Goal: Information Seeking & Learning: Learn about a topic

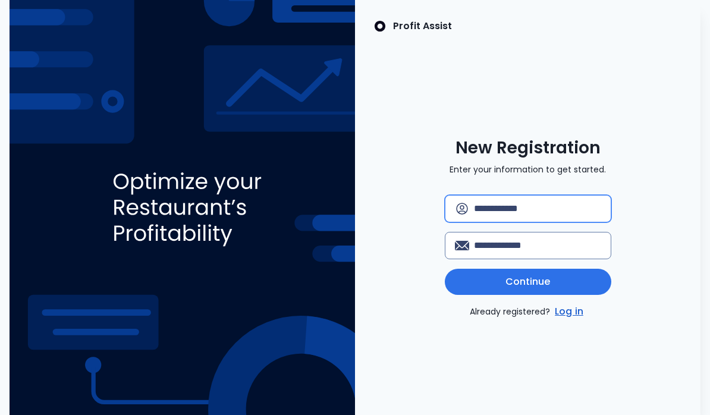
click at [573, 220] on input "text" at bounding box center [537, 209] width 127 height 26
click at [584, 319] on link "Log in" at bounding box center [569, 312] width 33 height 14
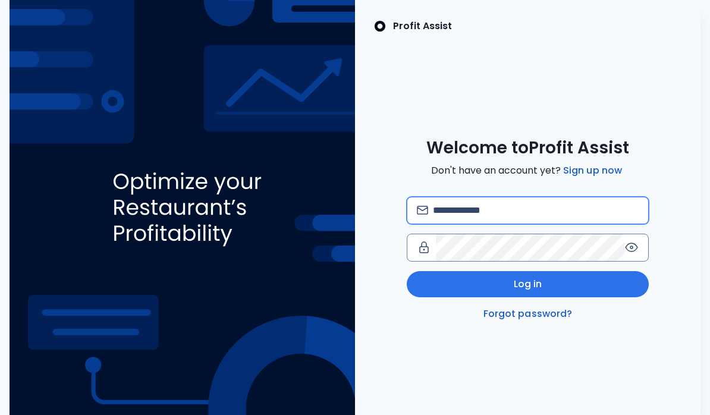
click at [568, 219] on input "email" at bounding box center [536, 210] width 206 height 26
type input "**********"
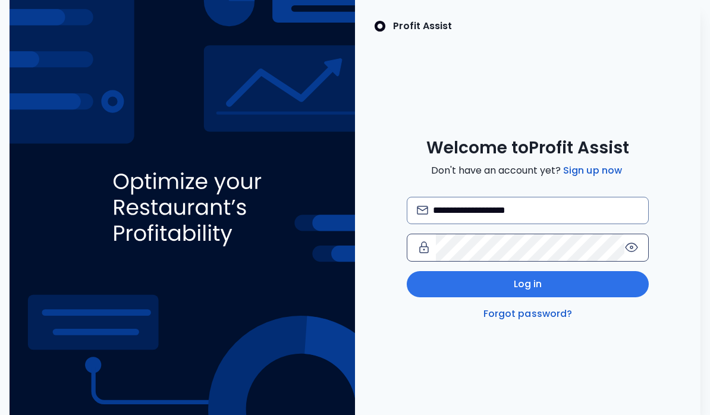
click at [638, 255] on icon at bounding box center [632, 247] width 14 height 14
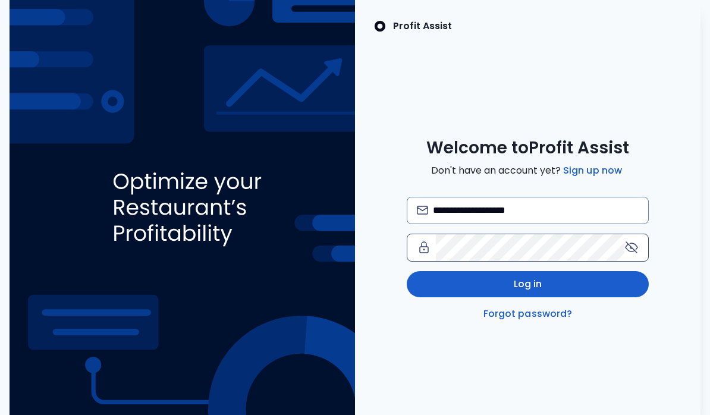
click at [551, 297] on button "Log in" at bounding box center [528, 284] width 242 height 26
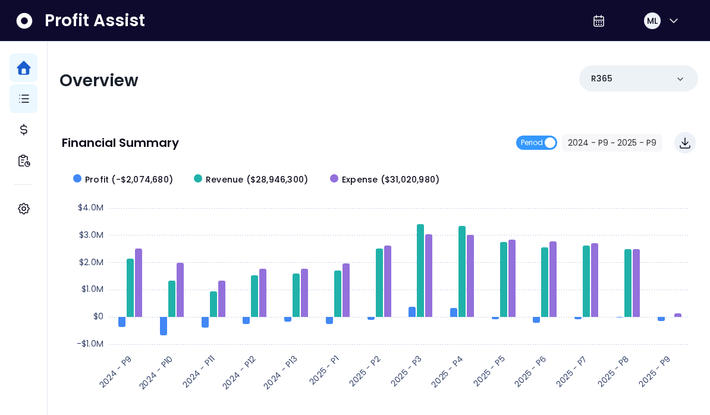
click at [29, 94] on icon "Main navigation" at bounding box center [24, 99] width 14 height 14
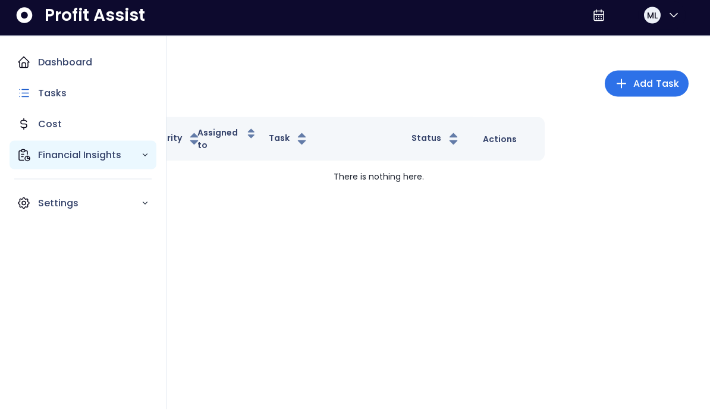
click at [130, 153] on p "Financial Insights" at bounding box center [89, 160] width 103 height 14
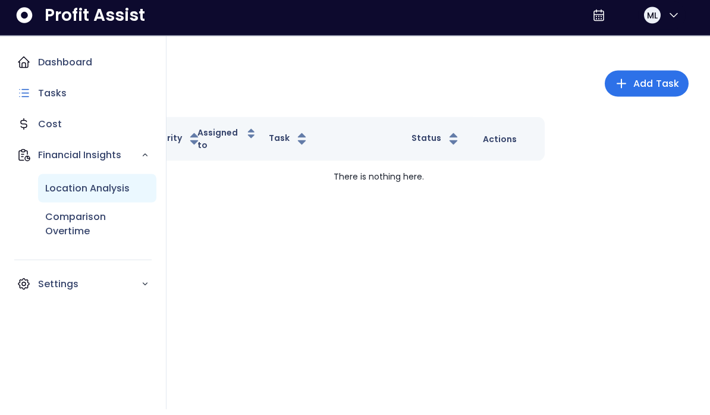
click at [134, 187] on div "Location Analysis" at bounding box center [97, 194] width 118 height 29
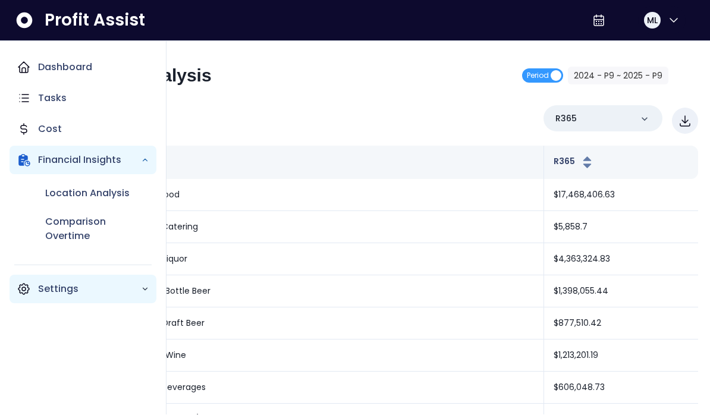
click at [151, 291] on div "Settings" at bounding box center [83, 289] width 147 height 29
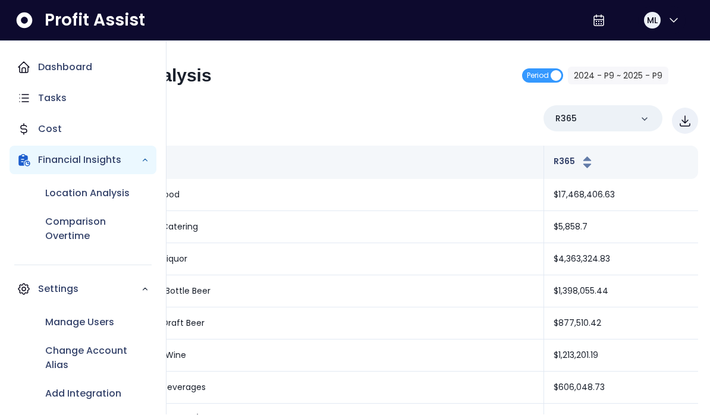
click at [372, 106] on div "Overview Overview % of cost % of sales % of budget ******** R365" at bounding box center [378, 121] width 639 height 31
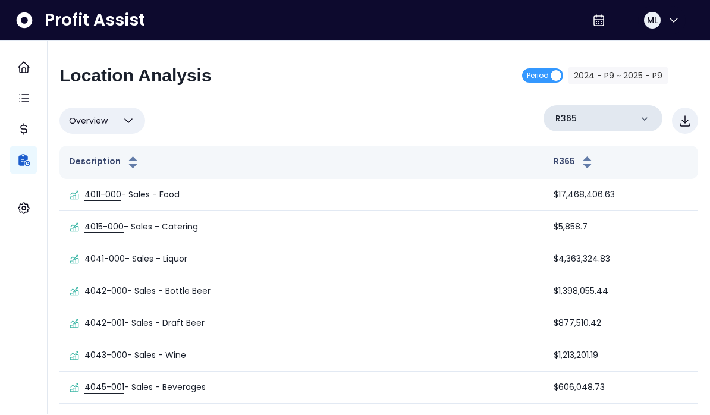
click at [641, 118] on icon at bounding box center [645, 120] width 12 height 12
click at [645, 120] on icon at bounding box center [645, 120] width 12 height 12
click at [654, 123] on div "R365" at bounding box center [603, 119] width 119 height 26
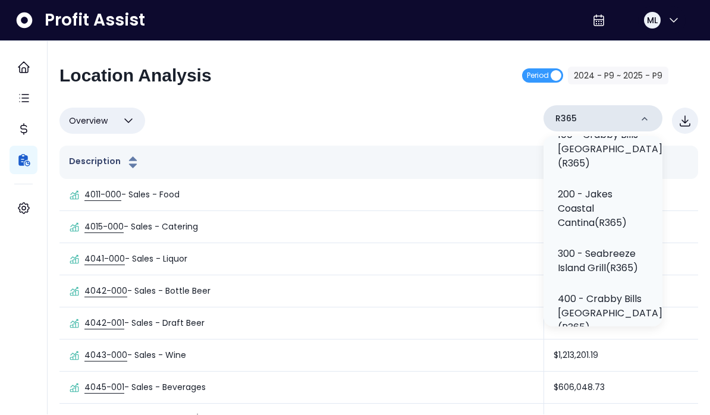
scroll to position [88, 0]
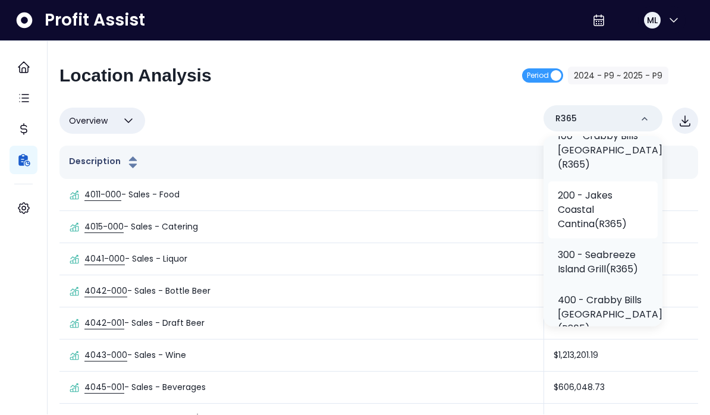
click at [608, 210] on p "200 - Jakes Coastal Cantina(R365)" at bounding box center [603, 210] width 90 height 43
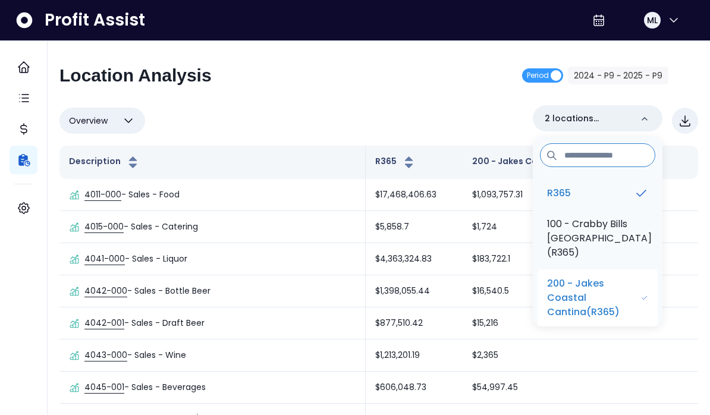
scroll to position [0, 0]
click at [622, 300] on p "200 - Jakes Coastal Cantina(R365)" at bounding box center [593, 298] width 93 height 43
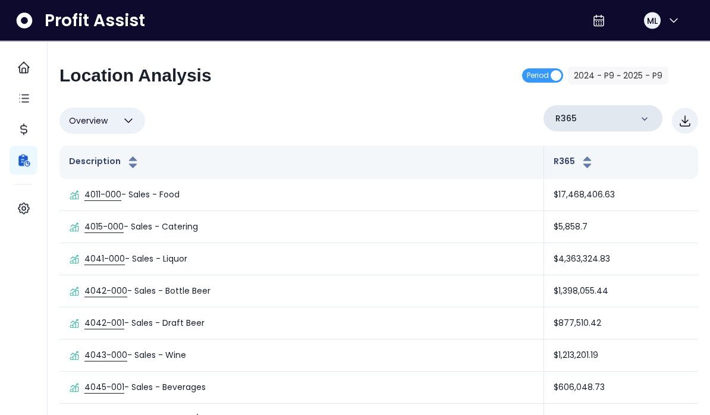
click at [651, 115] on div "R365" at bounding box center [603, 119] width 119 height 26
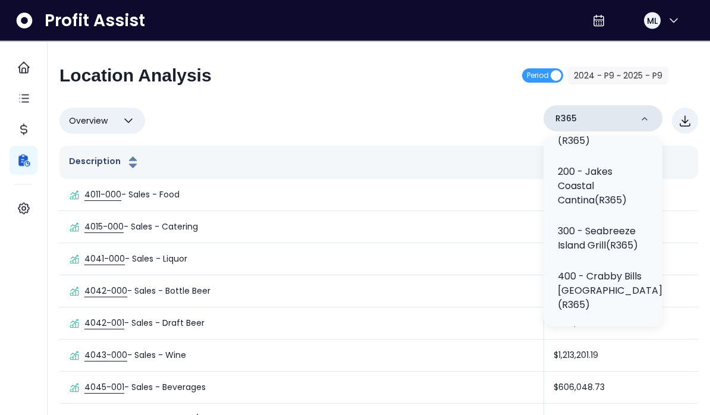
scroll to position [111, 0]
click at [623, 189] on p "200 - Jakes Coastal Cantina(R365)" at bounding box center [603, 187] width 90 height 43
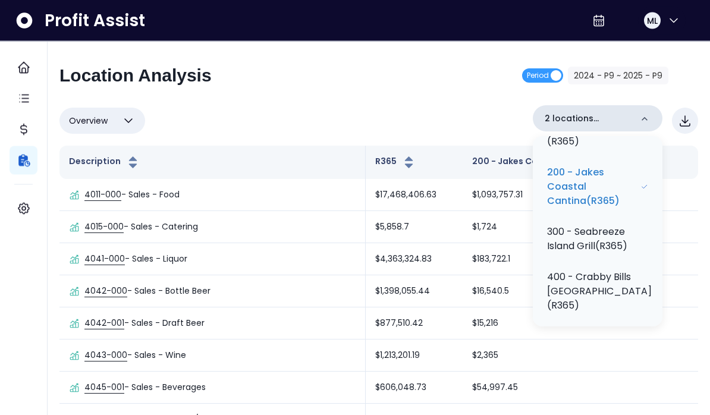
click at [582, 114] on p "2 locations selected" at bounding box center [588, 119] width 87 height 12
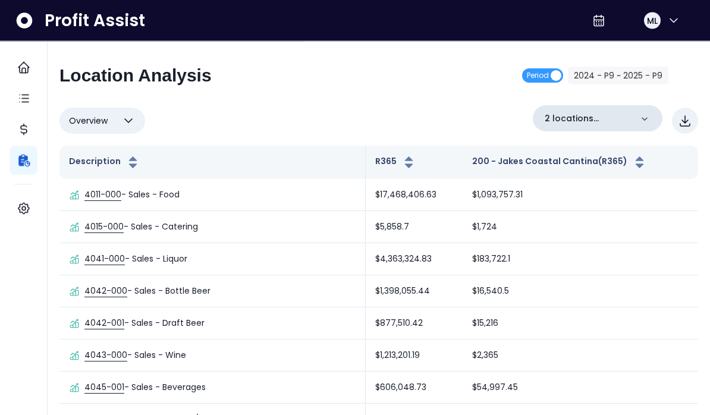
click at [645, 118] on icon at bounding box center [645, 120] width 12 height 12
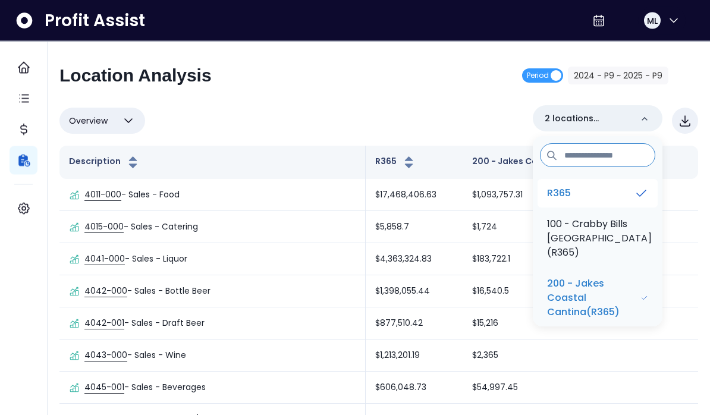
click at [648, 192] on icon at bounding box center [641, 194] width 14 height 14
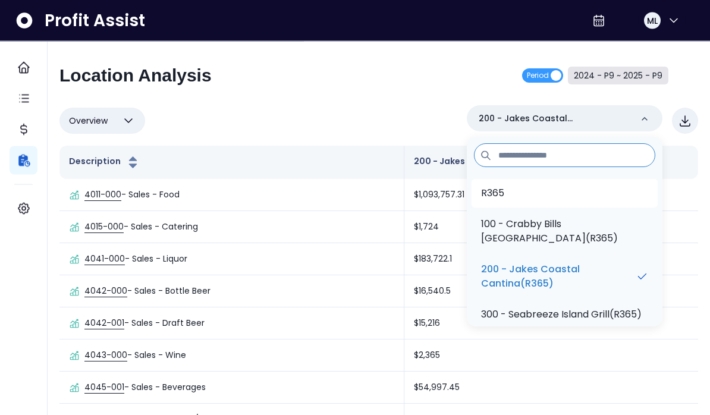
click at [644, 70] on button "2024 - P9 ~ 2025 - P9" at bounding box center [618, 76] width 101 height 18
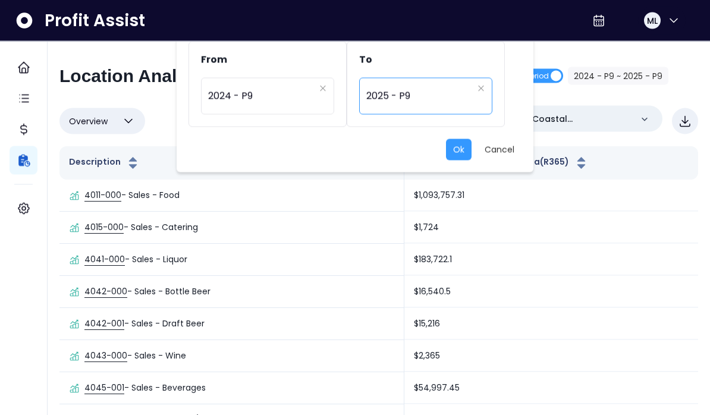
click at [448, 99] on span "2025 - P9" at bounding box center [419, 96] width 106 height 27
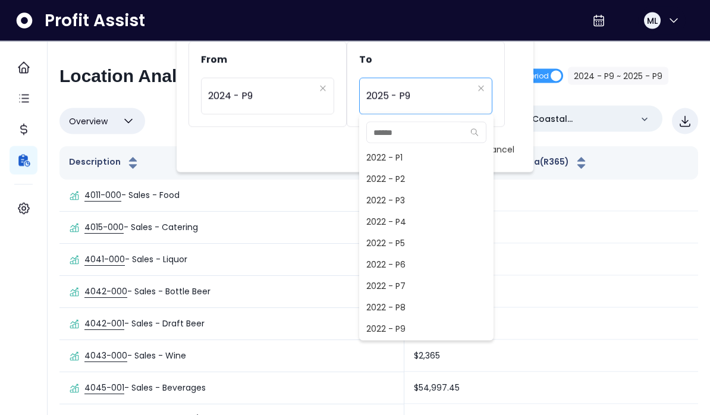
scroll to position [835, 0]
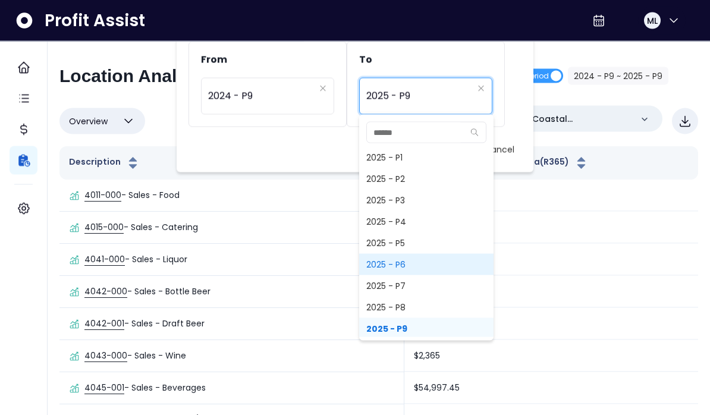
click at [419, 264] on span "2025 - P6" at bounding box center [426, 264] width 134 height 21
type input "*********"
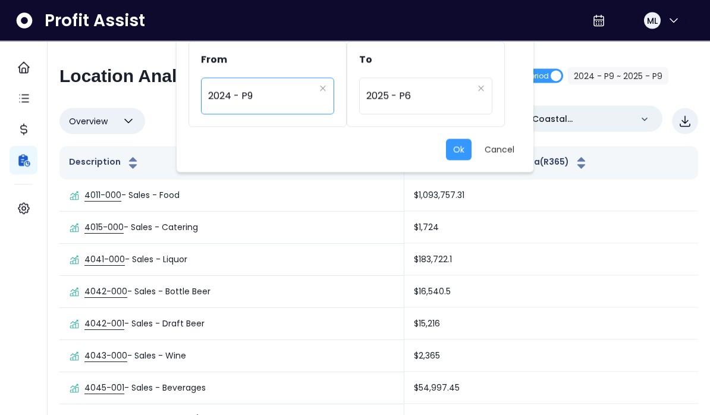
click at [300, 90] on span "2024 - P9" at bounding box center [261, 96] width 106 height 27
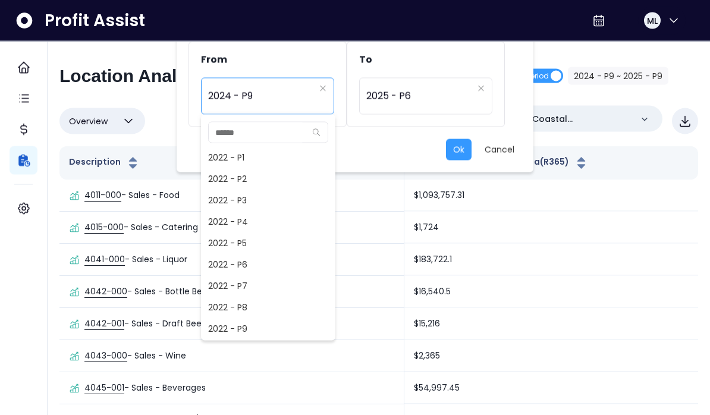
scroll to position [557, 0]
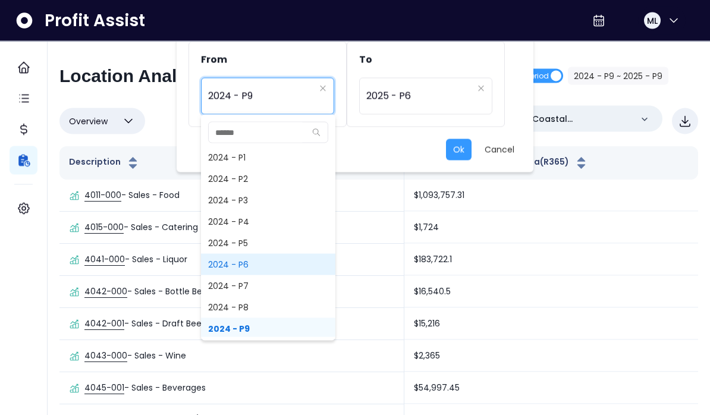
click at [279, 262] on span "2024 - P6" at bounding box center [268, 264] width 134 height 21
type input "*********"
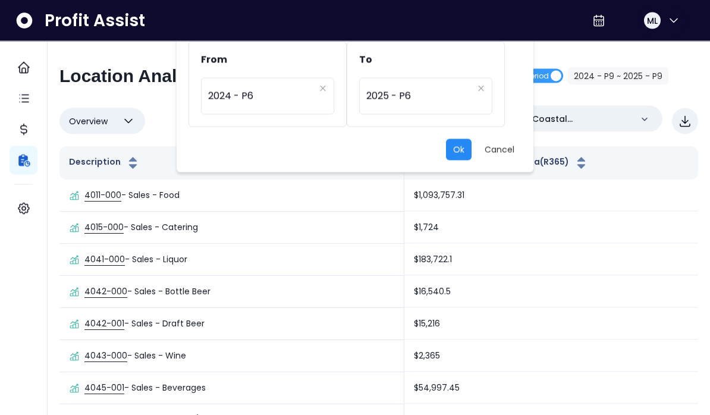
click at [463, 143] on button "Ok" at bounding box center [459, 149] width 26 height 21
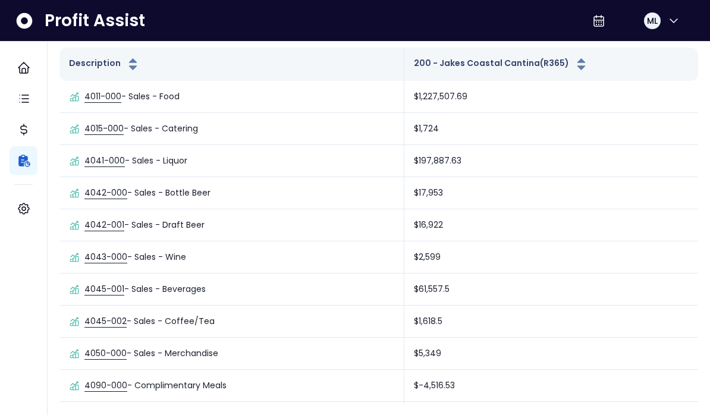
scroll to position [0, 0]
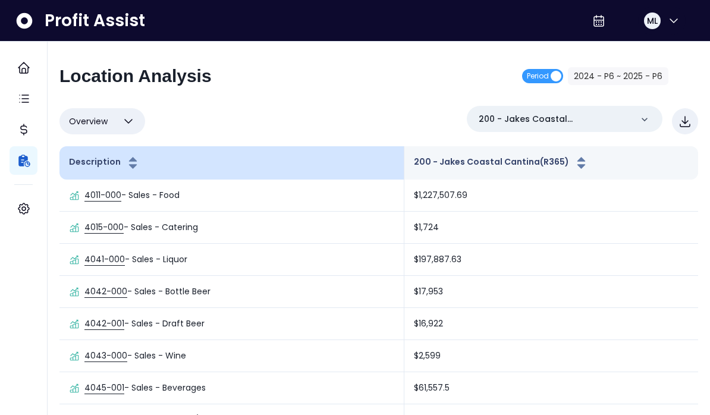
click at [357, 167] on th "Description" at bounding box center [231, 162] width 345 height 33
click at [372, 159] on th "Description" at bounding box center [231, 162] width 345 height 33
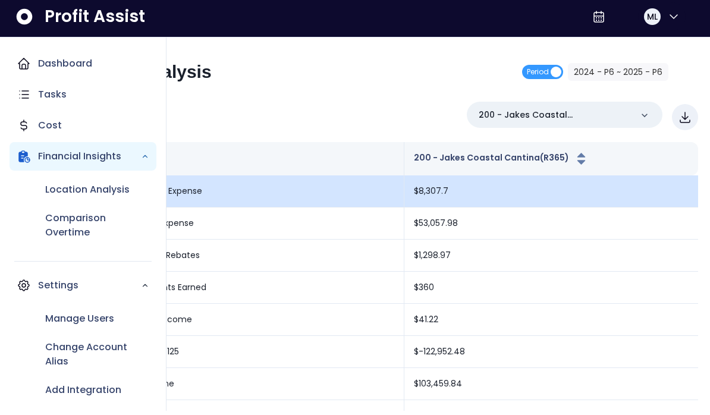
click at [334, 198] on td "9076-000 - Interest Expense" at bounding box center [231, 196] width 345 height 32
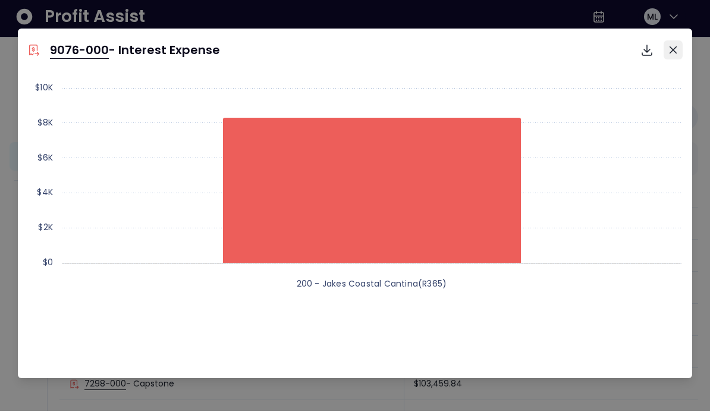
click at [678, 52] on button "Close" at bounding box center [673, 54] width 19 height 19
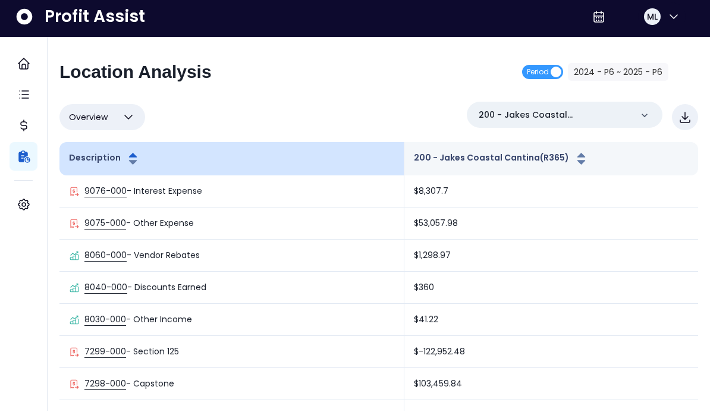
click at [137, 159] on icon "button" at bounding box center [133, 163] width 15 height 14
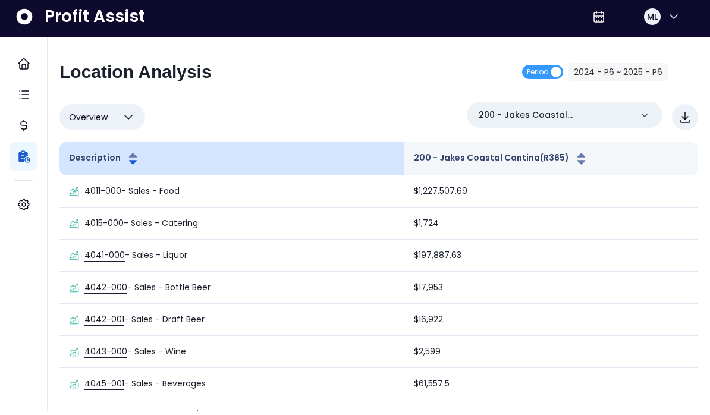
click at [131, 164] on icon "button" at bounding box center [133, 166] width 8 height 4
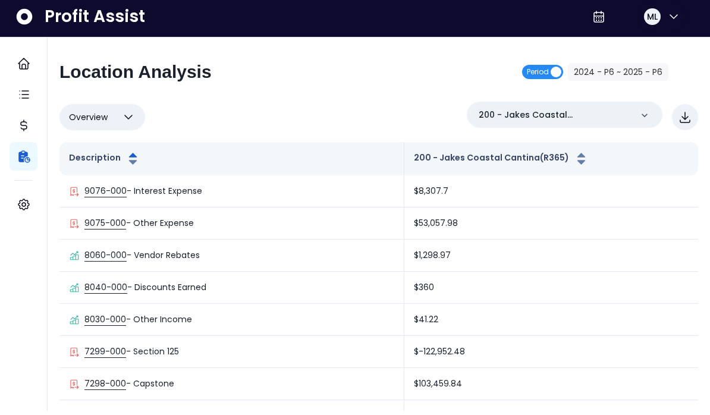
click at [558, 76] on span "Period" at bounding box center [542, 76] width 41 height 14
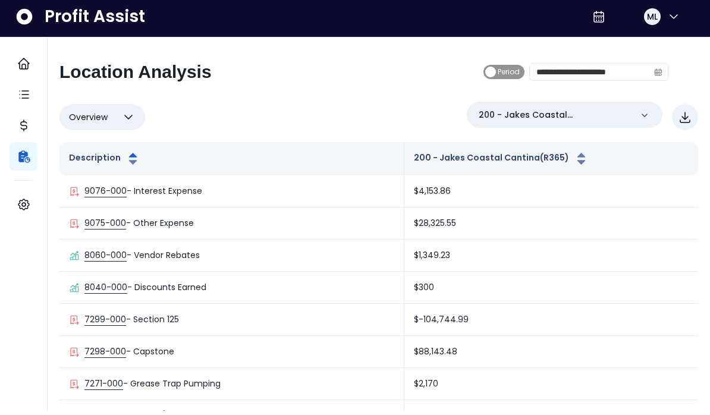
click at [498, 73] on span "Period" at bounding box center [509, 76] width 22 height 14
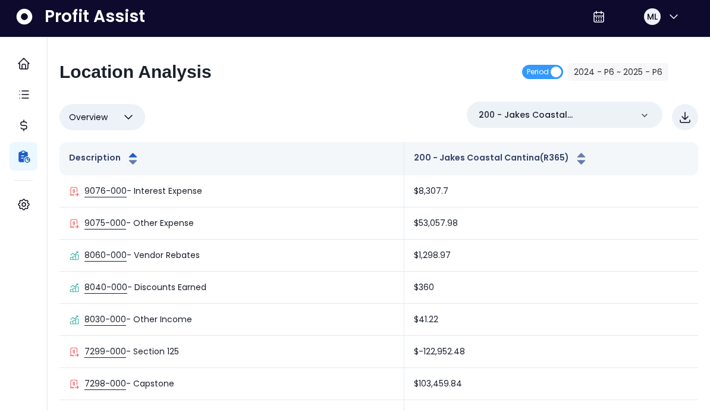
click at [133, 114] on icon "button" at bounding box center [128, 121] width 14 height 14
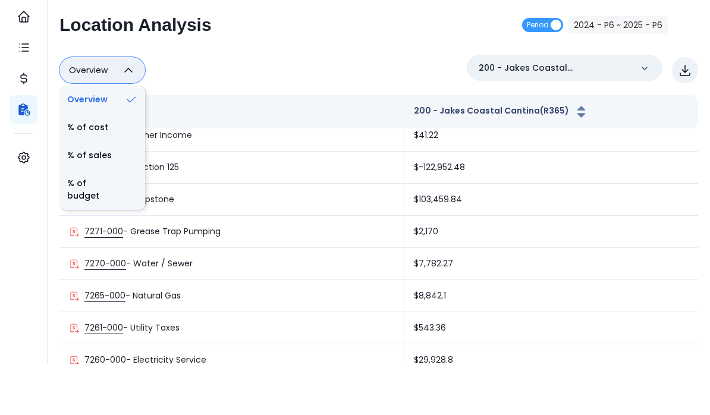
scroll to position [138, 0]
click at [117, 108] on button "Overview" at bounding box center [102, 121] width 86 height 26
click at [124, 137] on li "Overview" at bounding box center [102, 151] width 86 height 28
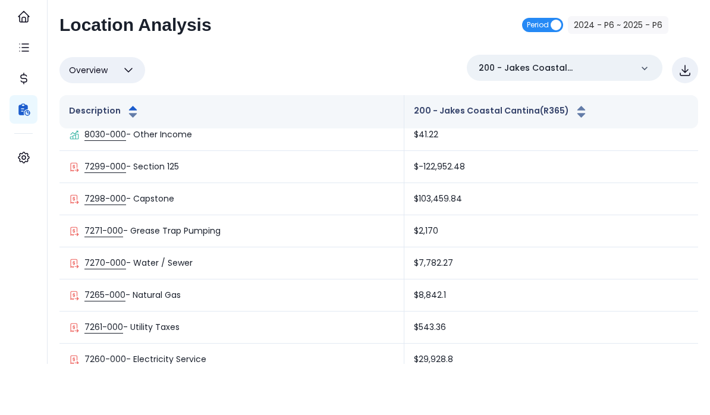
click at [559, 69] on span "Period" at bounding box center [542, 76] width 41 height 14
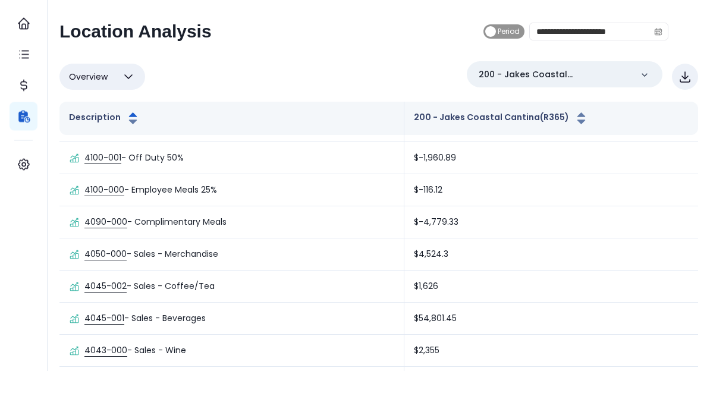
scroll to position [3622, 0]
click at [498, 69] on span "Period" at bounding box center [509, 76] width 22 height 14
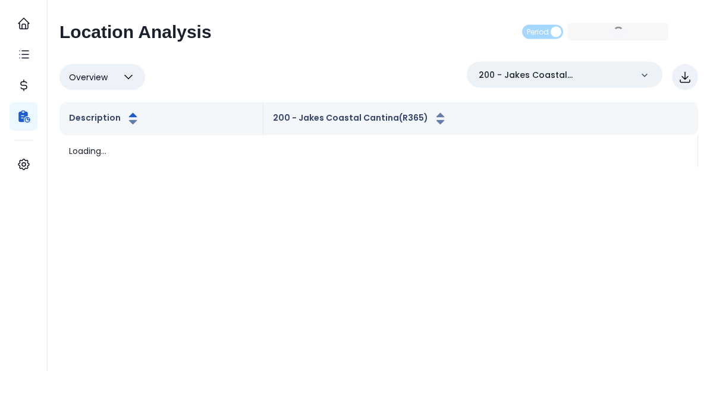
scroll to position [0, 0]
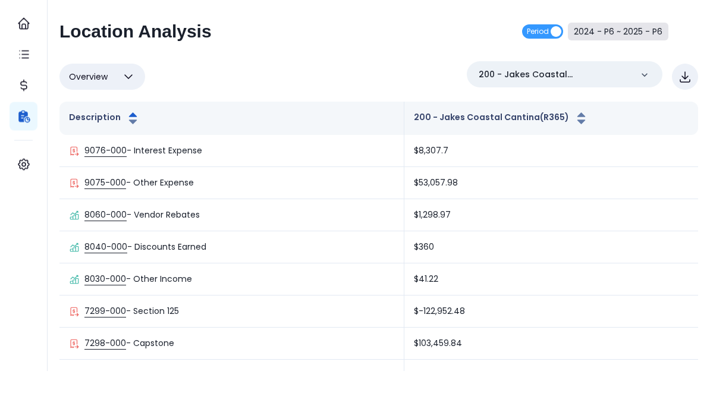
click at [641, 67] on button "2024 - P6 ~ 2025 - P6" at bounding box center [618, 76] width 101 height 18
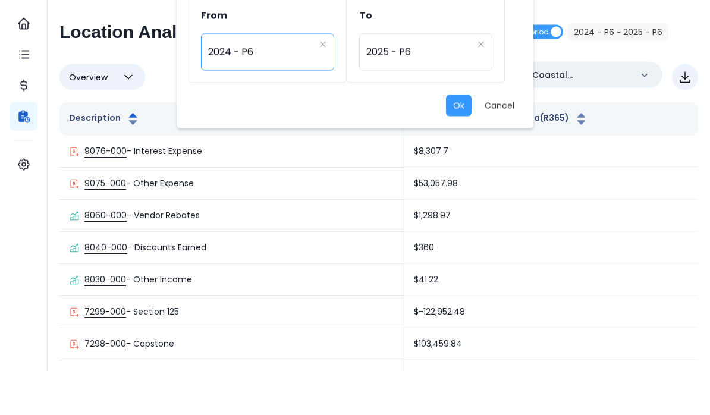
click at [315, 78] on div "********* 2024 - P6" at bounding box center [267, 96] width 133 height 37
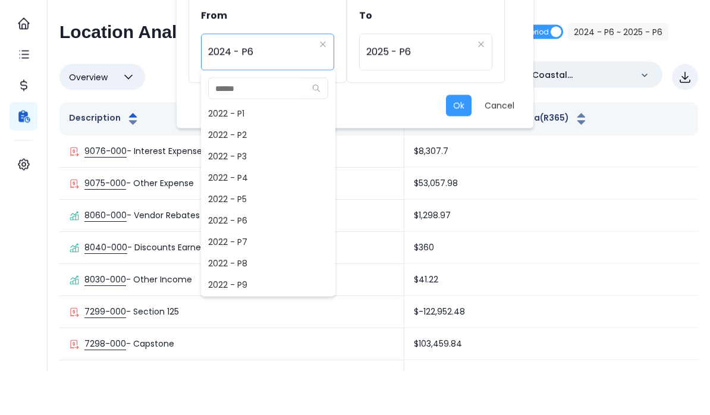
scroll to position [493, 0]
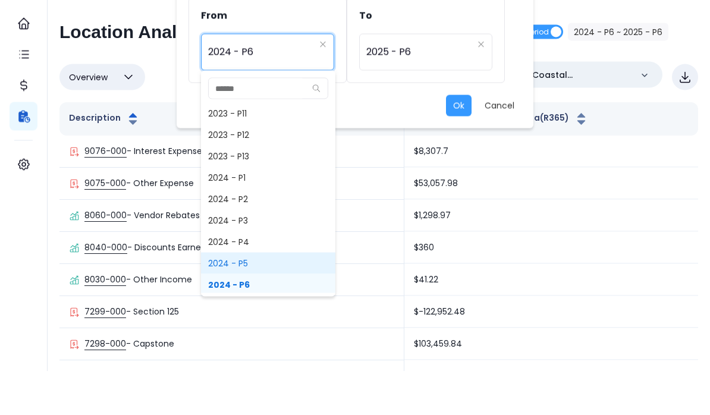
click at [271, 297] on span "2024 - P5" at bounding box center [268, 307] width 134 height 21
type input "*********"
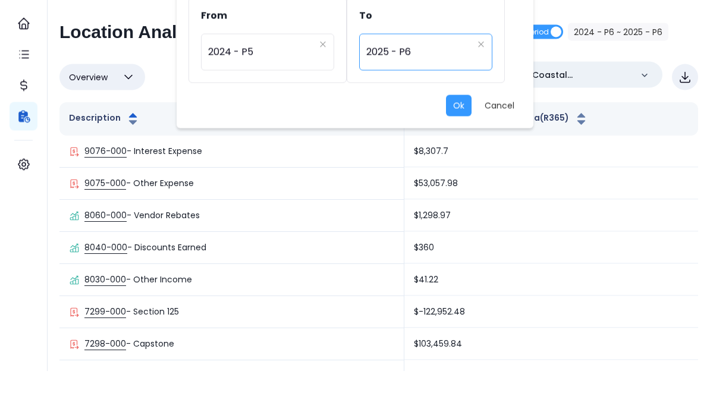
click at [469, 83] on span "2025 - P6" at bounding box center [419, 96] width 106 height 27
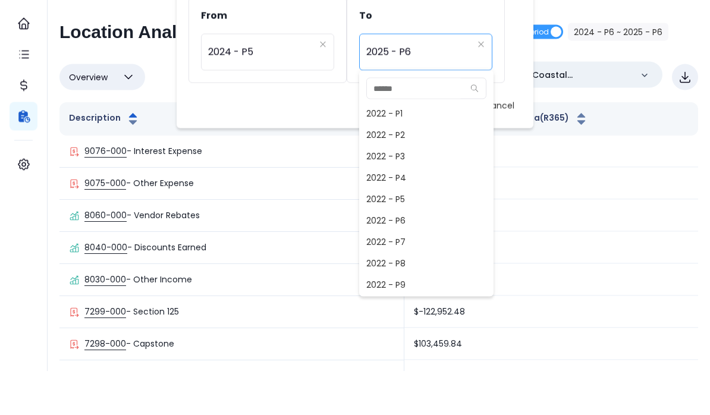
scroll to position [771, 0]
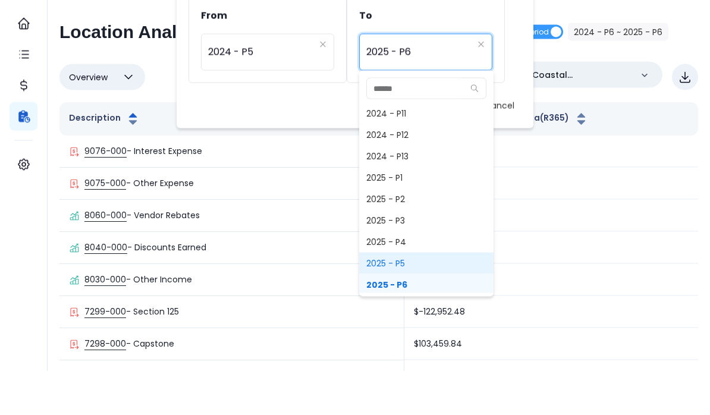
click at [417, 297] on span "2025 - P5" at bounding box center [426, 307] width 134 height 21
type input "*********"
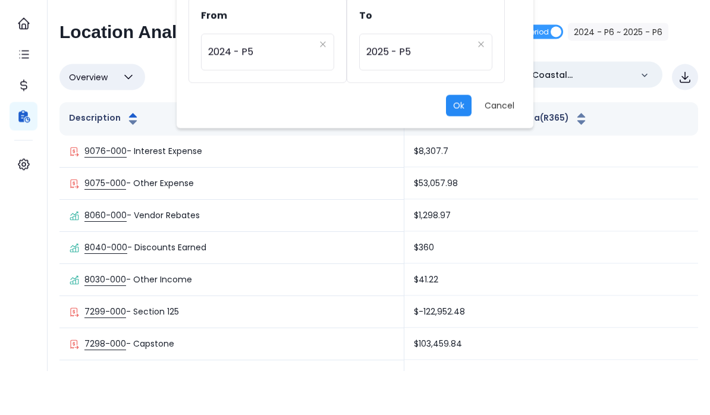
click at [467, 139] on button "Ok" at bounding box center [459, 149] width 26 height 21
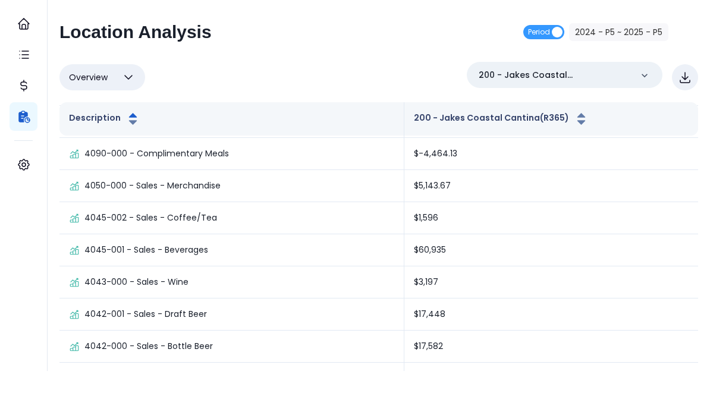
scroll to position [3531, 0]
